Goal: Navigation & Orientation: Find specific page/section

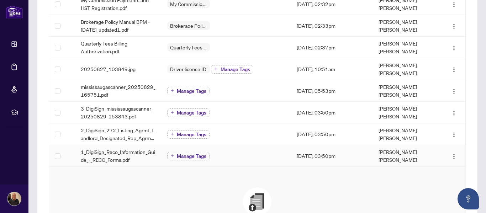
scroll to position [188, 0]
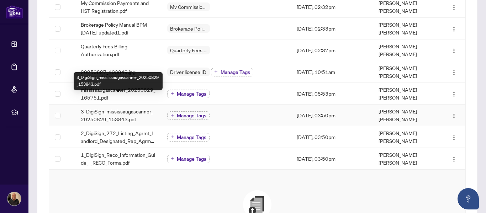
click at [110, 107] on span "3_DigiSign_mississaugascanner_20250829_153843.pdf" at bounding box center [118, 115] width 75 height 16
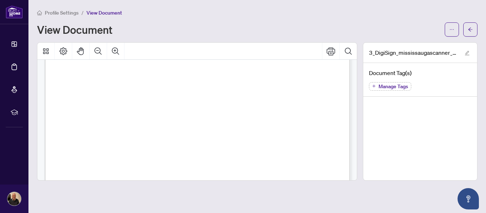
scroll to position [693, 0]
click at [440, 117] on div "3_DigiSign_mississaugascanner_20250829_153843.pdf Document Tag(s) Manage Tags" at bounding box center [420, 111] width 115 height 138
click at [99, 13] on span "View Document" at bounding box center [104, 13] width 36 height 6
click at [65, 12] on span "Profile Settings" at bounding box center [62, 13] width 34 height 6
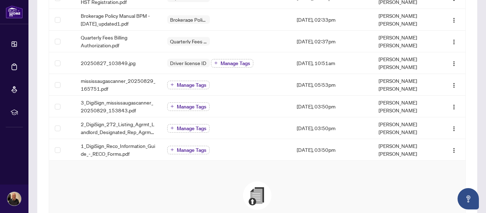
scroll to position [197, 0]
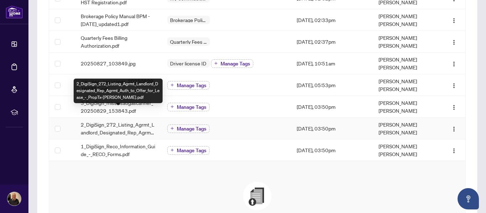
click at [109, 121] on span "2_DigiSign_272_Listing_Agrmt_Landlord_Designated_Rep_Agrmt_Auth_to_Offer_for_Le…" at bounding box center [118, 129] width 75 height 16
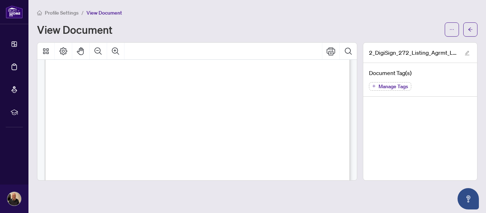
scroll to position [1504, 0]
click at [71, 16] on li "Profile Settings" at bounding box center [58, 13] width 42 height 8
click at [70, 14] on span "Profile Settings" at bounding box center [62, 13] width 34 height 6
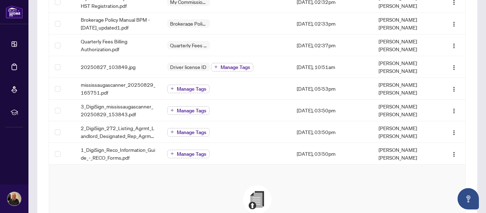
scroll to position [192, 0]
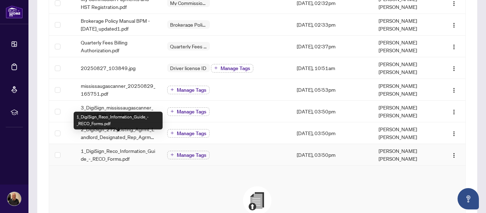
click at [96, 147] on span "1_DigiSign_Reco_Information_Guide_-_RECO_Forms.pdf" at bounding box center [118, 155] width 75 height 16
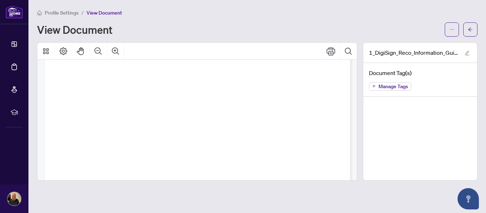
scroll to position [948, 0]
click at [54, 12] on span "Profile Settings" at bounding box center [62, 13] width 34 height 6
